Goal: Task Accomplishment & Management: Use online tool/utility

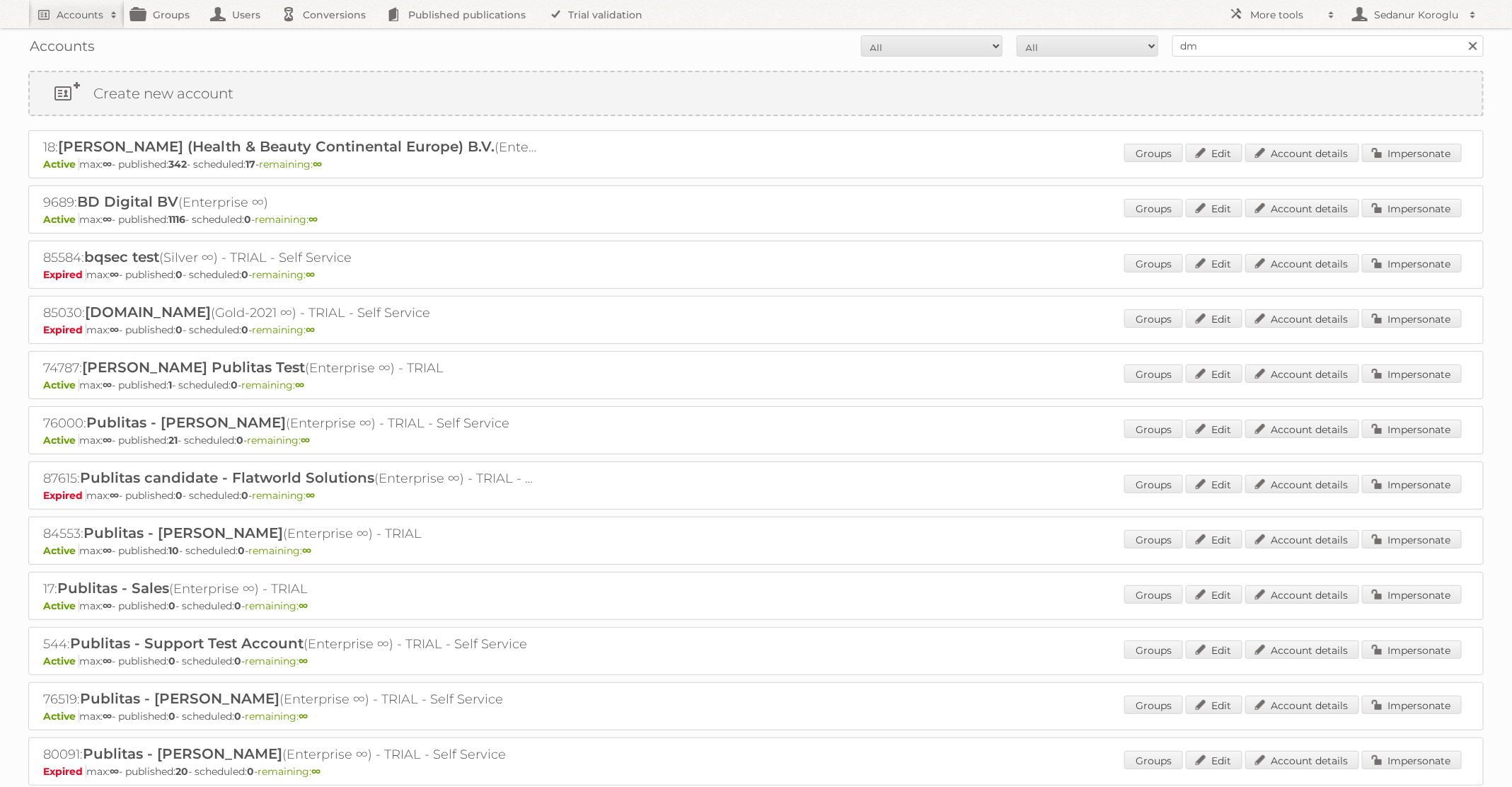
type input "dm drogerie"
click at [1462, 36] on input "Search" at bounding box center [1473, 46] width 21 height 21
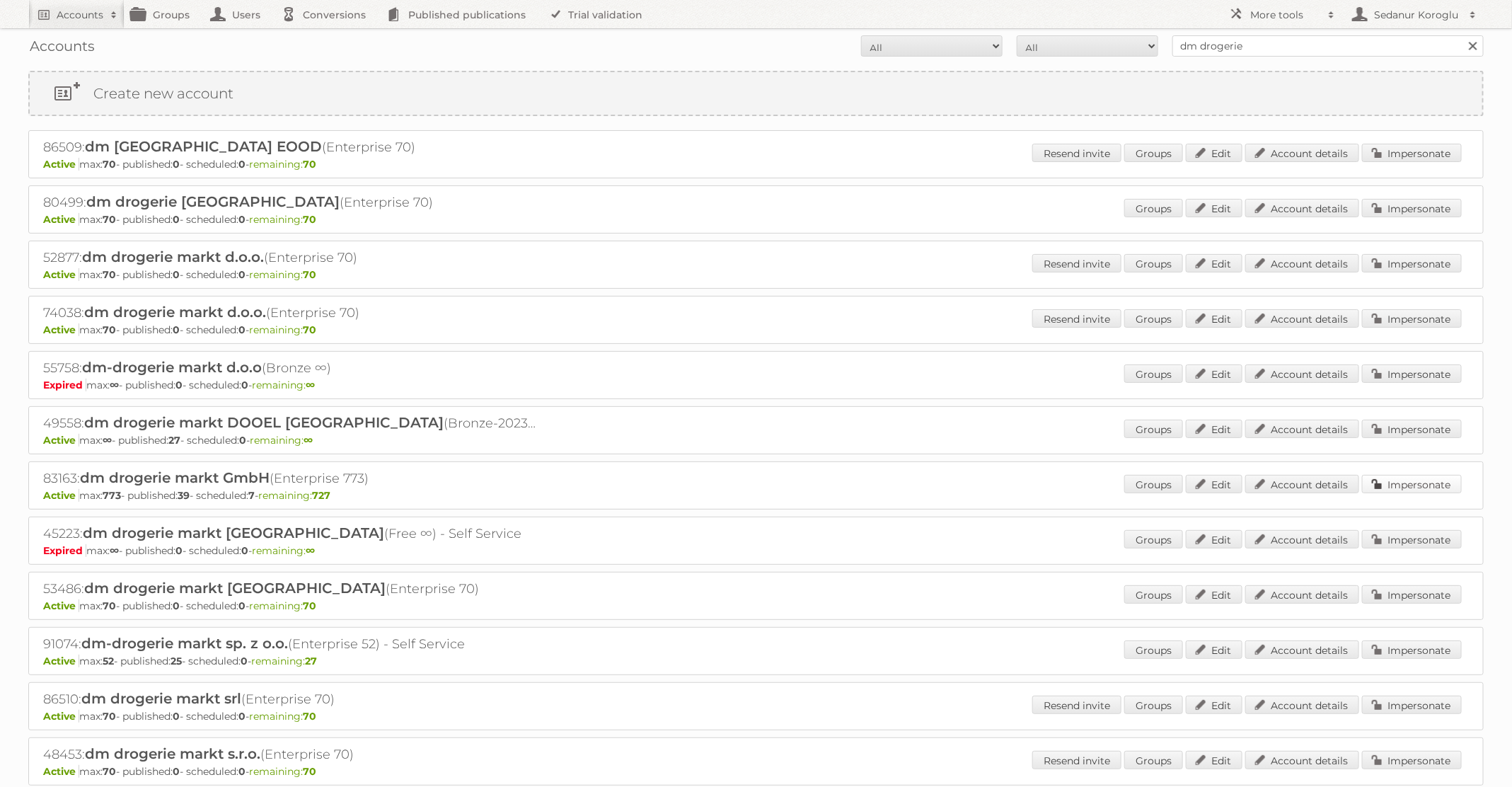
click at [1403, 482] on link "Impersonate" at bounding box center [1411, 484] width 100 height 19
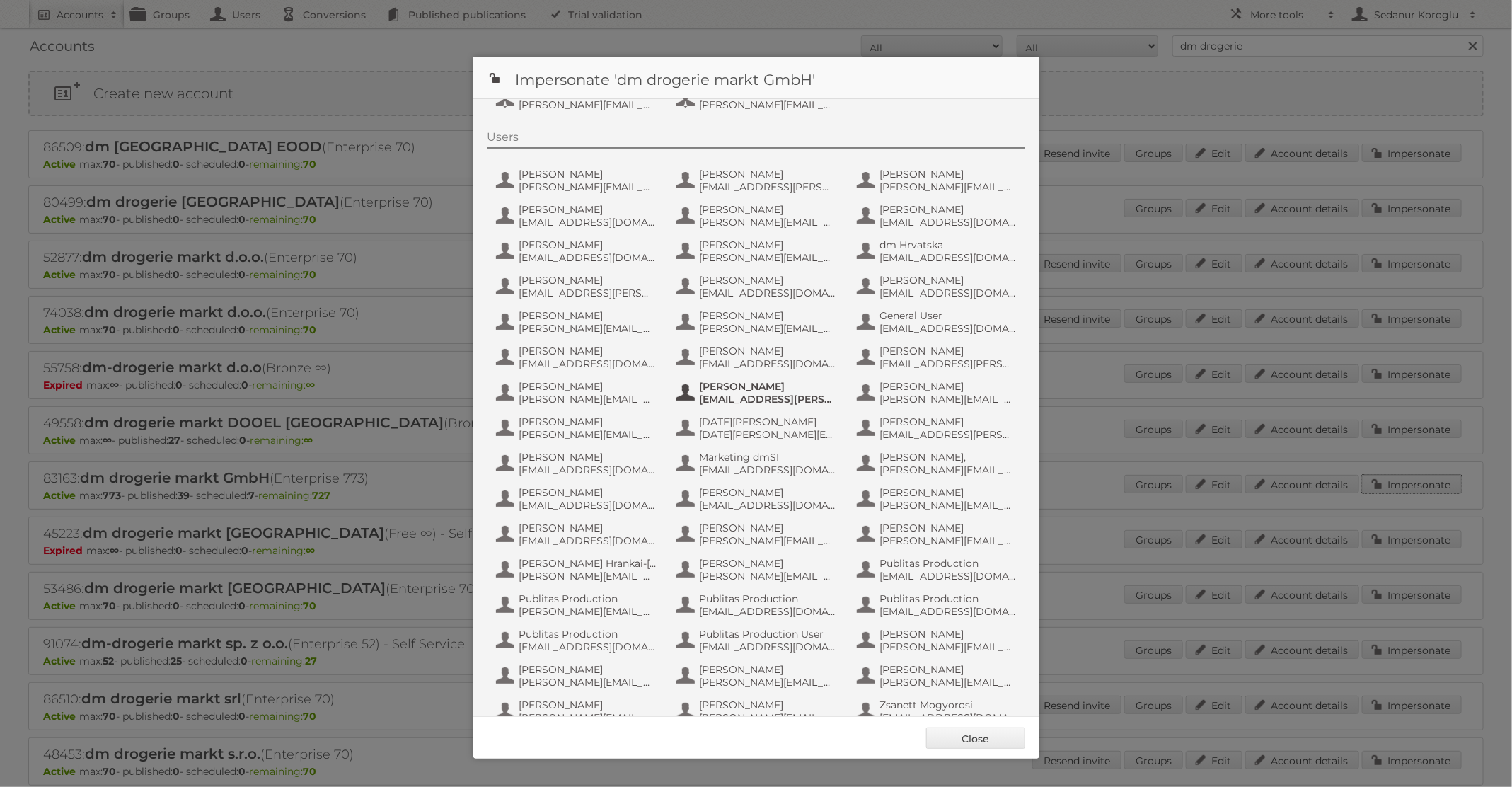
scroll to position [134, 0]
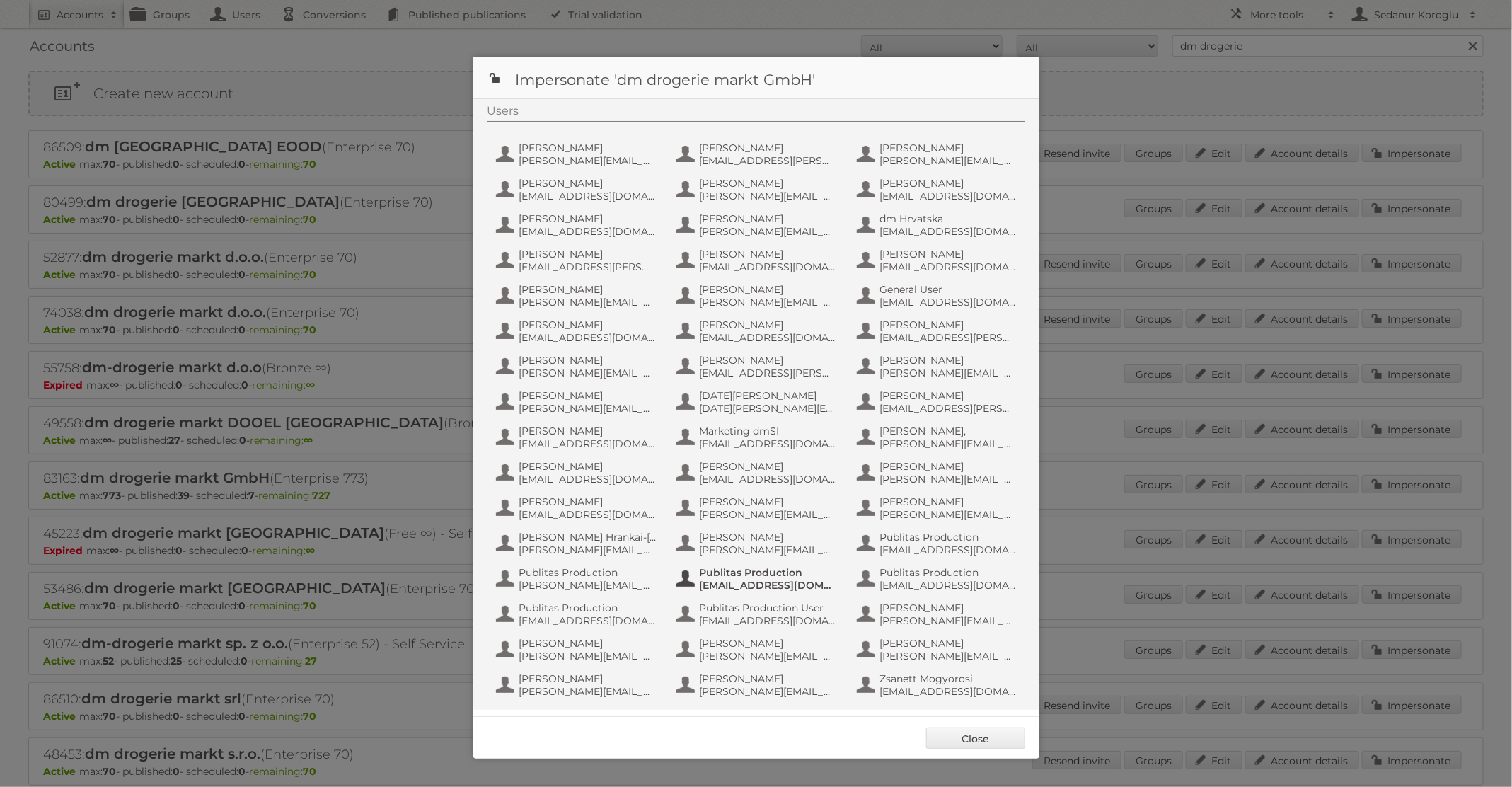
click at [778, 590] on button "Publitas Production fs+dmGmbH@publitas.com" at bounding box center [758, 579] width 166 height 28
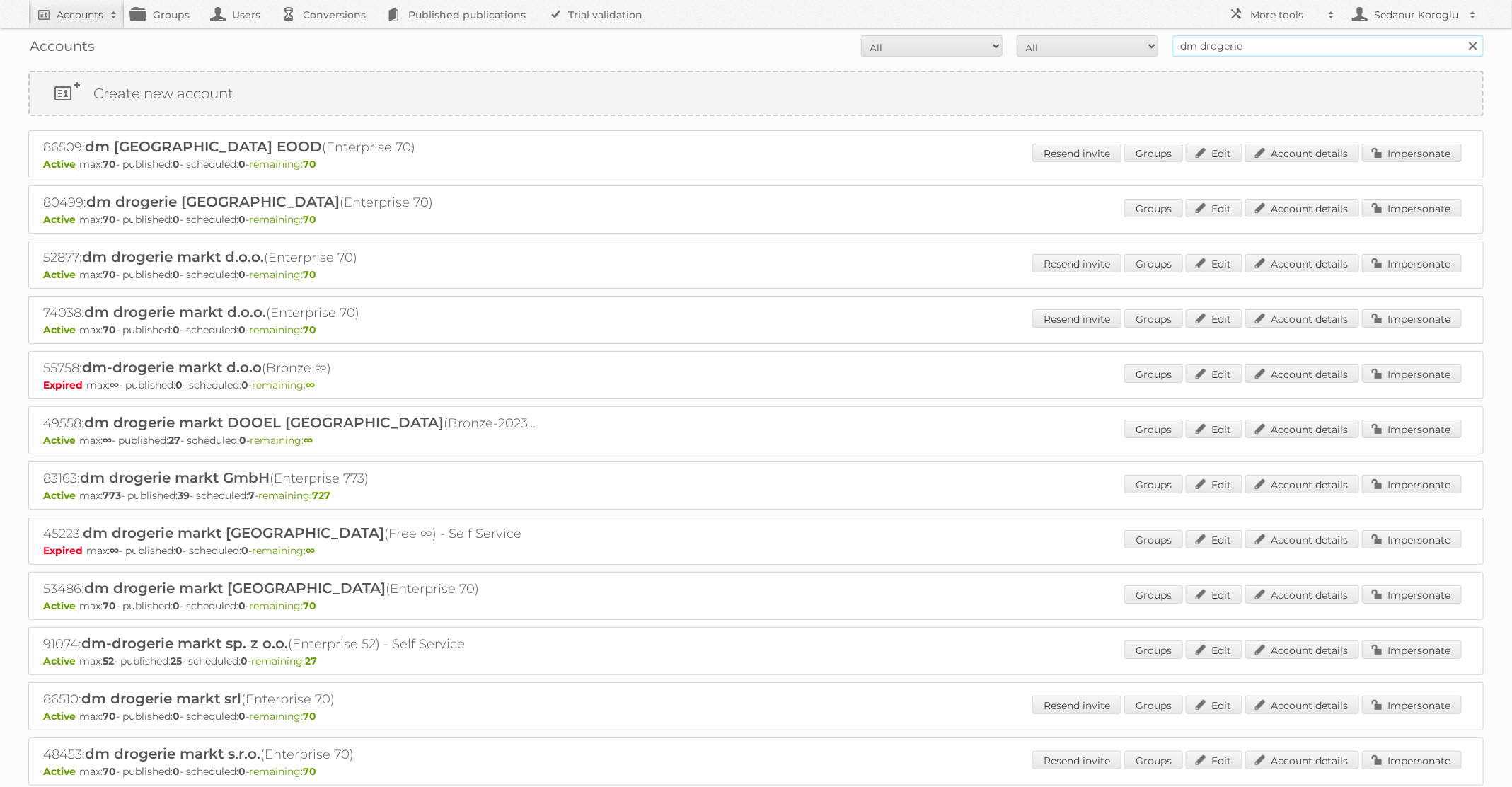
drag, startPoint x: 1261, startPoint y: 44, endPoint x: 1152, endPoint y: 40, distance: 109.1
click at [1152, 40] on form "All Active Expired Pending All Paid Trials Self service dm drogerie Search" at bounding box center [756, 46] width 1455 height 21
type input "kwantum"
click at [1462, 36] on input "Search" at bounding box center [1473, 46] width 21 height 21
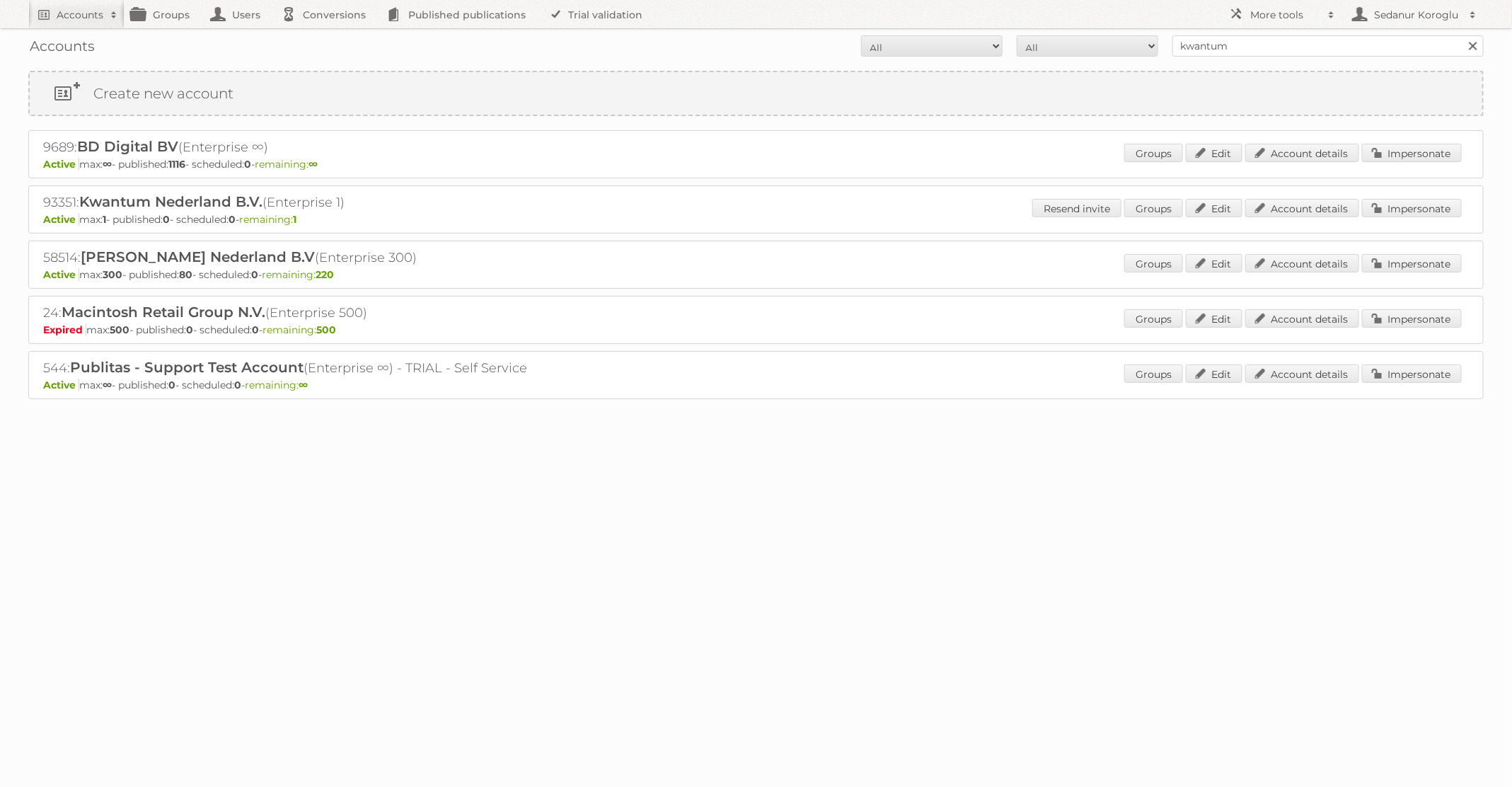
click at [1407, 270] on div "Groups Edit Account details Impersonate" at bounding box center [1292, 265] width 337 height 21
click at [1403, 263] on link "Impersonate" at bounding box center [1411, 263] width 100 height 19
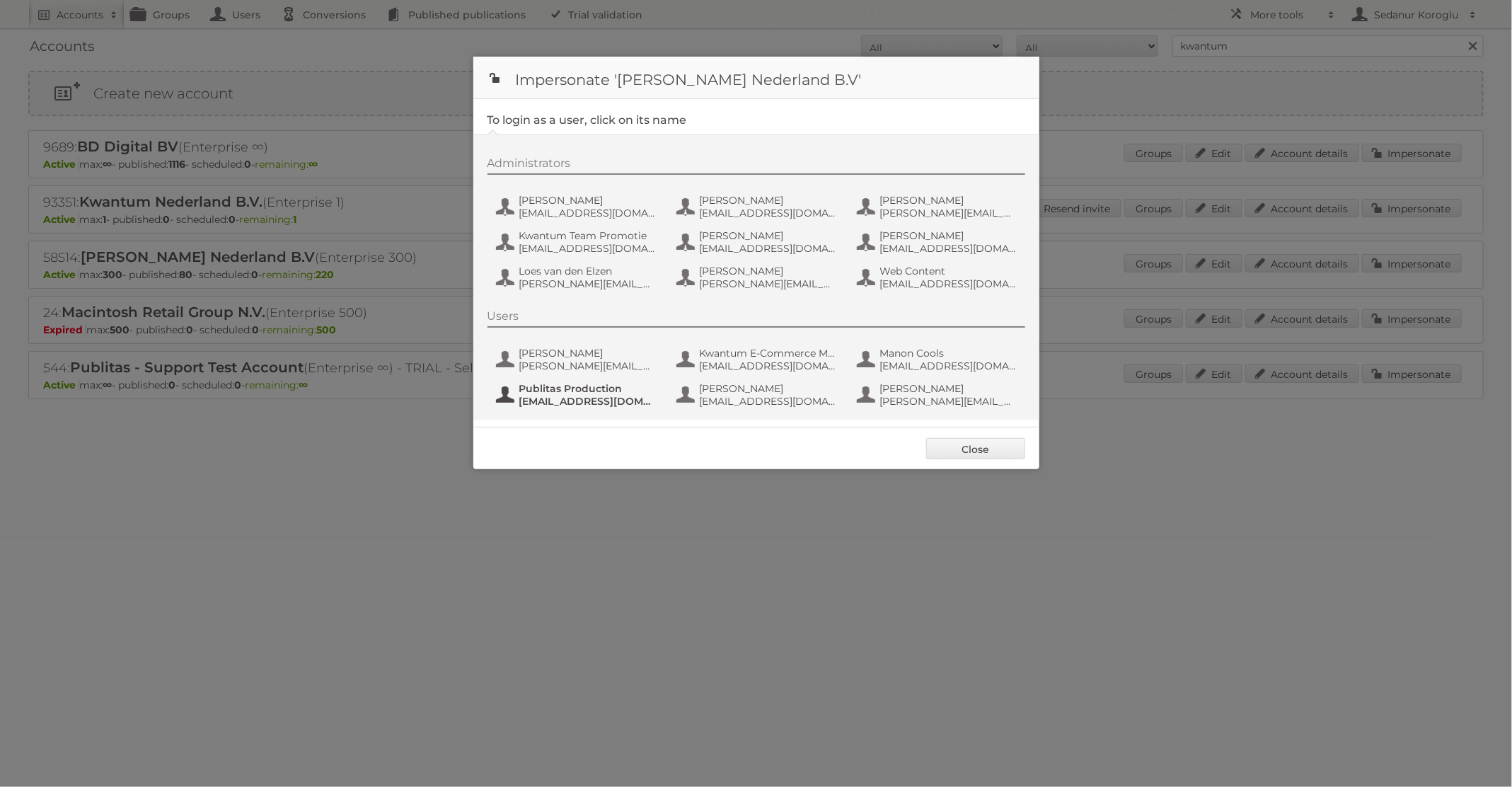
click at [566, 398] on span "[EMAIL_ADDRESS][DOMAIN_NAME]" at bounding box center [588, 401] width 137 height 12
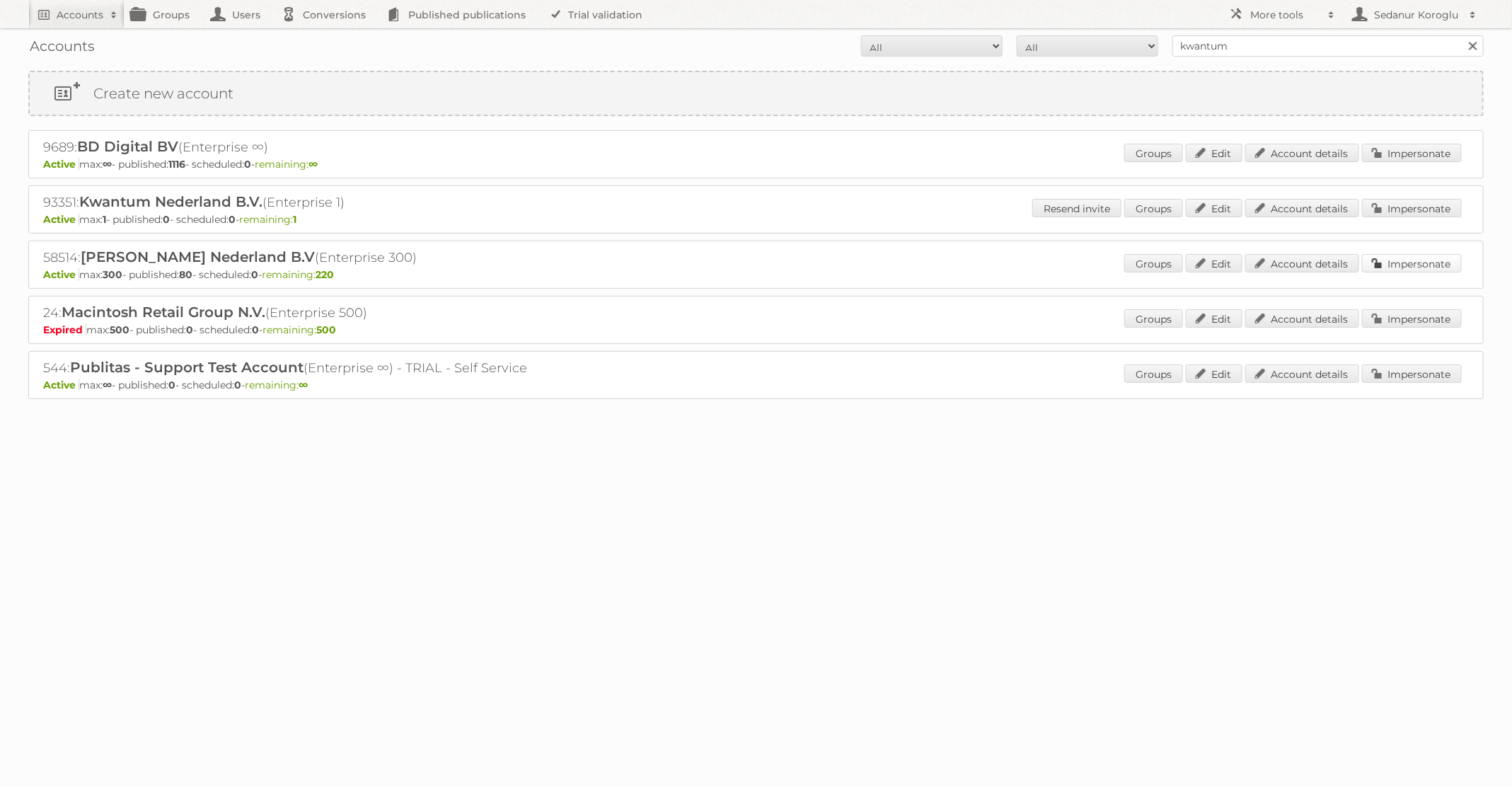
click at [1406, 267] on link "Impersonate" at bounding box center [1411, 263] width 100 height 19
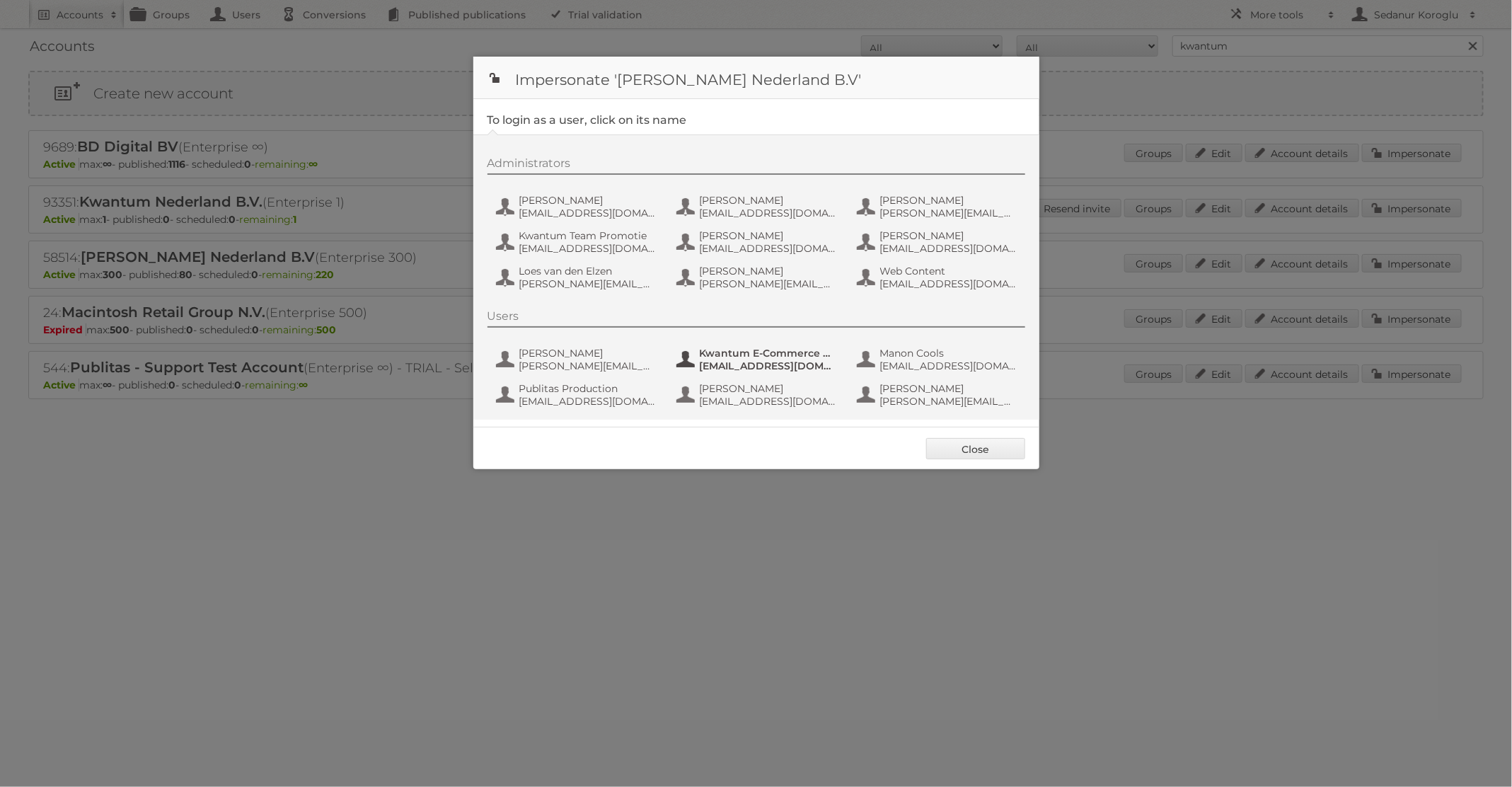
click at [770, 365] on span "[EMAIL_ADDRESS][DOMAIN_NAME]" at bounding box center [768, 365] width 137 height 12
